Goal: Transaction & Acquisition: Obtain resource

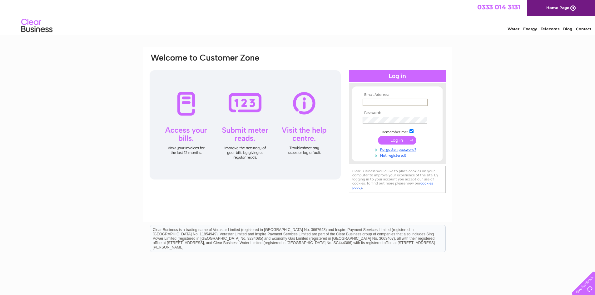
click at [377, 101] on input "text" at bounding box center [395, 102] width 65 height 7
type input "[PERSON_NAME][EMAIL_ADDRESS][PERSON_NAME][DOMAIN_NAME]"
click at [402, 141] on input "submit" at bounding box center [397, 140] width 38 height 9
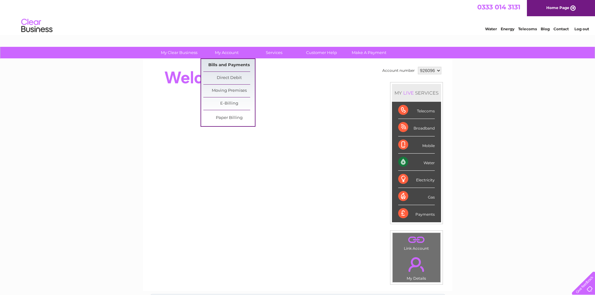
click at [227, 64] on link "Bills and Payments" at bounding box center [229, 65] width 52 height 12
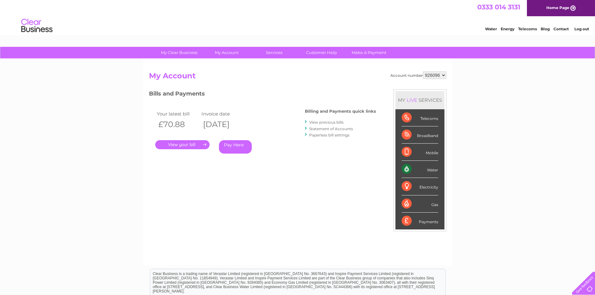
click at [187, 145] on link "." at bounding box center [182, 144] width 54 height 9
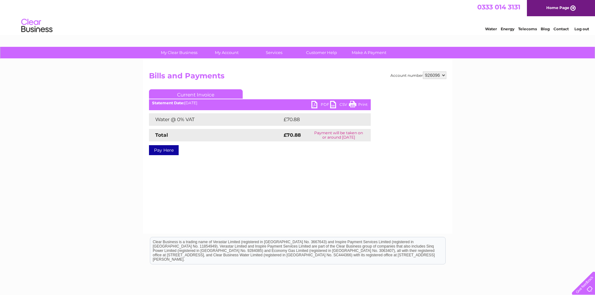
click at [312, 103] on link "PDF" at bounding box center [320, 105] width 19 height 9
click at [439, 74] on select "926096 926098" at bounding box center [434, 75] width 23 height 7
select select "926098"
click at [423, 72] on select "926096 926098" at bounding box center [434, 75] width 23 height 7
click at [314, 102] on link "PDF" at bounding box center [320, 105] width 19 height 9
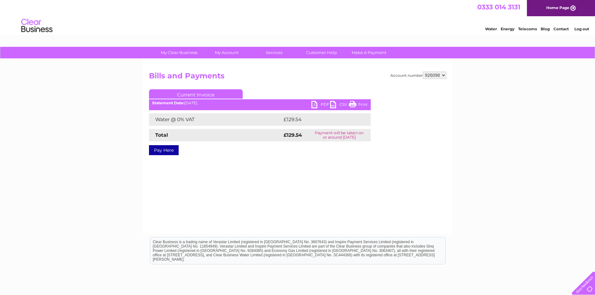
click at [583, 27] on link "Log out" at bounding box center [581, 29] width 15 height 5
